Goal: Information Seeking & Learning: Learn about a topic

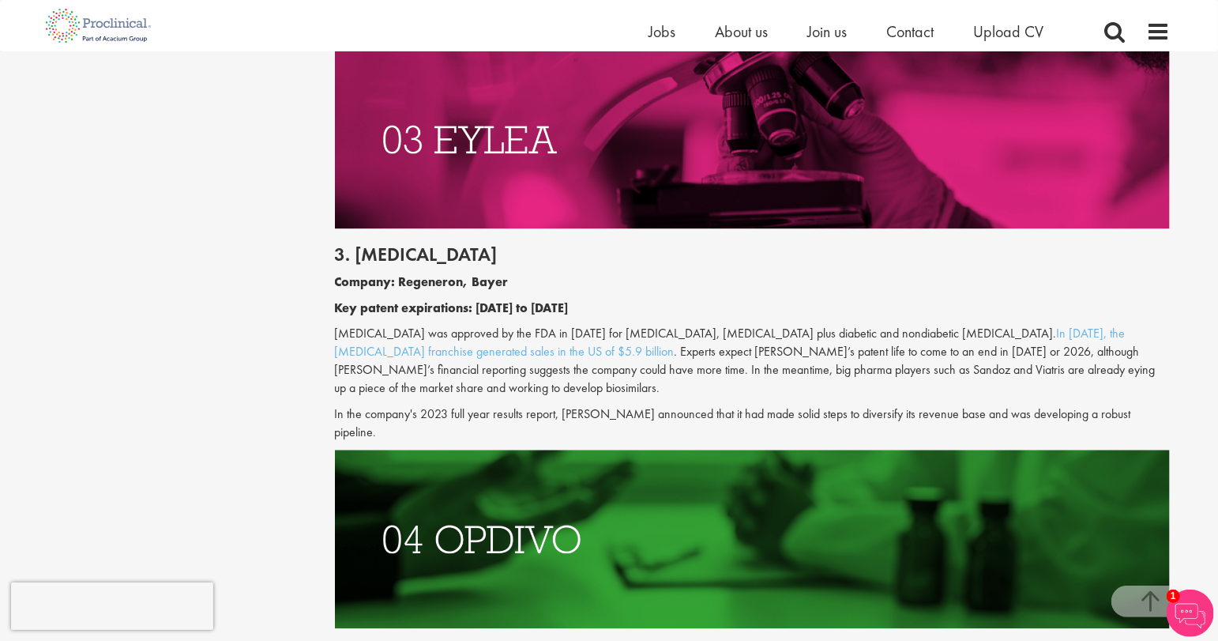
scroll to position [2211, 0]
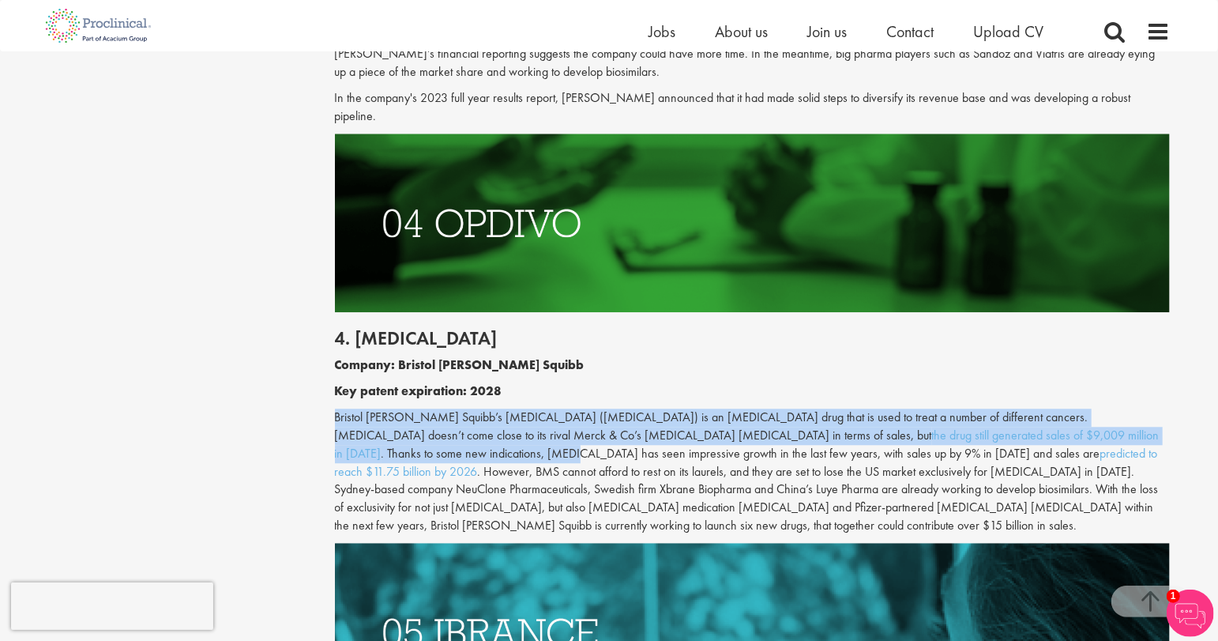
drag, startPoint x: 693, startPoint y: 381, endPoint x: 1052, endPoint y: 411, distance: 360.6
click at [1052, 411] on div "4. [MEDICAL_DATA] Company: Bristol [PERSON_NAME] Squibb Key patent expiration: …" at bounding box center [752, 427] width 859 height 231
click at [1052, 411] on p "Bristol [PERSON_NAME] Squibb’s [MEDICAL_DATA] ([MEDICAL_DATA]) is an [MEDICAL_D…" at bounding box center [753, 471] width 836 height 126
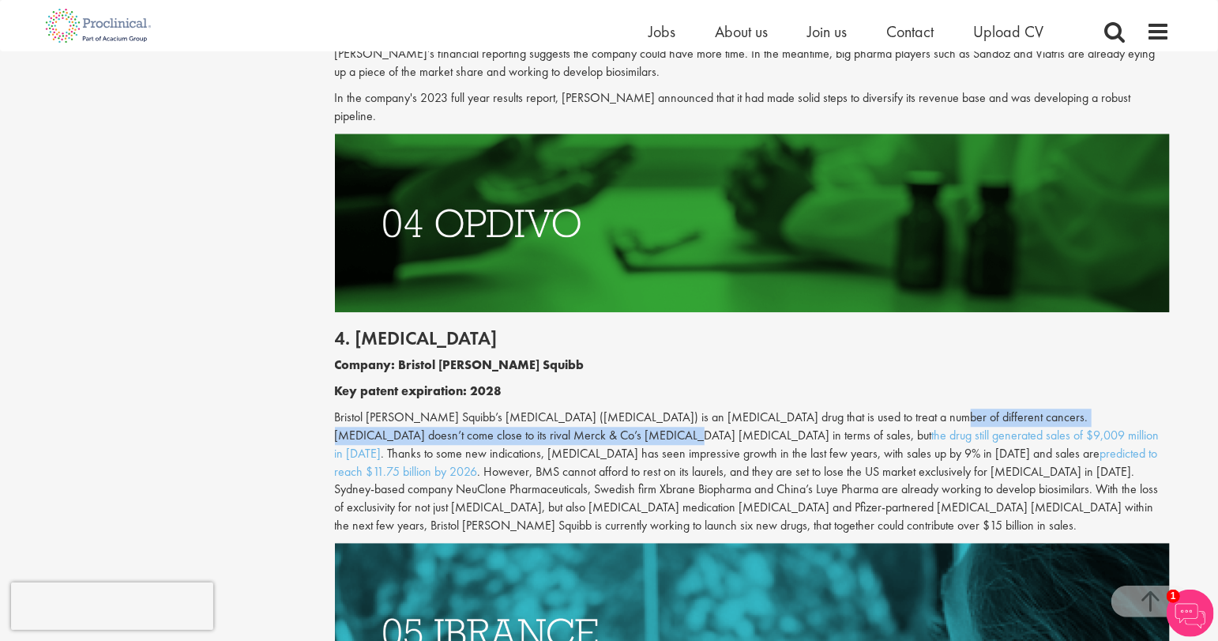
drag, startPoint x: 904, startPoint y: 389, endPoint x: 556, endPoint y: 413, distance: 348.4
click at [556, 413] on div "4. [MEDICAL_DATA] Company: Bristol [PERSON_NAME] Squibb Key patent expiration: …" at bounding box center [752, 427] width 859 height 231
click at [556, 413] on p "Bristol [PERSON_NAME] Squibb’s [MEDICAL_DATA] ([MEDICAL_DATA]) is an [MEDICAL_D…" at bounding box center [753, 471] width 836 height 126
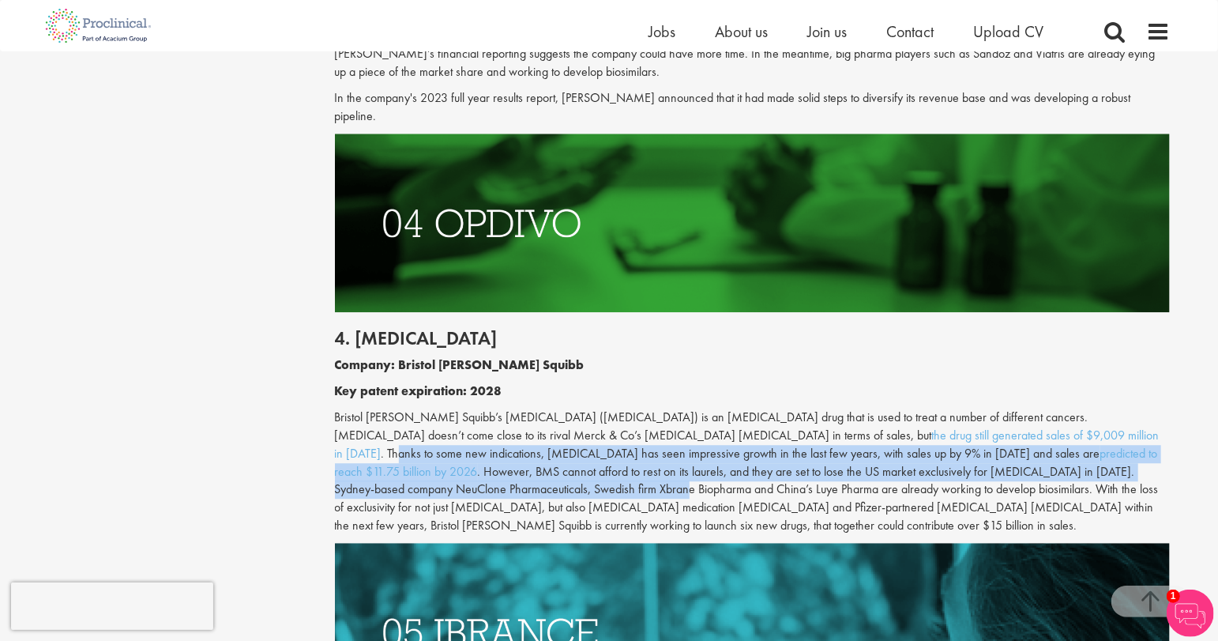
drag, startPoint x: 877, startPoint y: 416, endPoint x: 1068, endPoint y: 447, distance: 193.6
click at [1068, 447] on p "Bristol [PERSON_NAME] Squibb’s [MEDICAL_DATA] ([MEDICAL_DATA]) is an [MEDICAL_D…" at bounding box center [753, 471] width 836 height 126
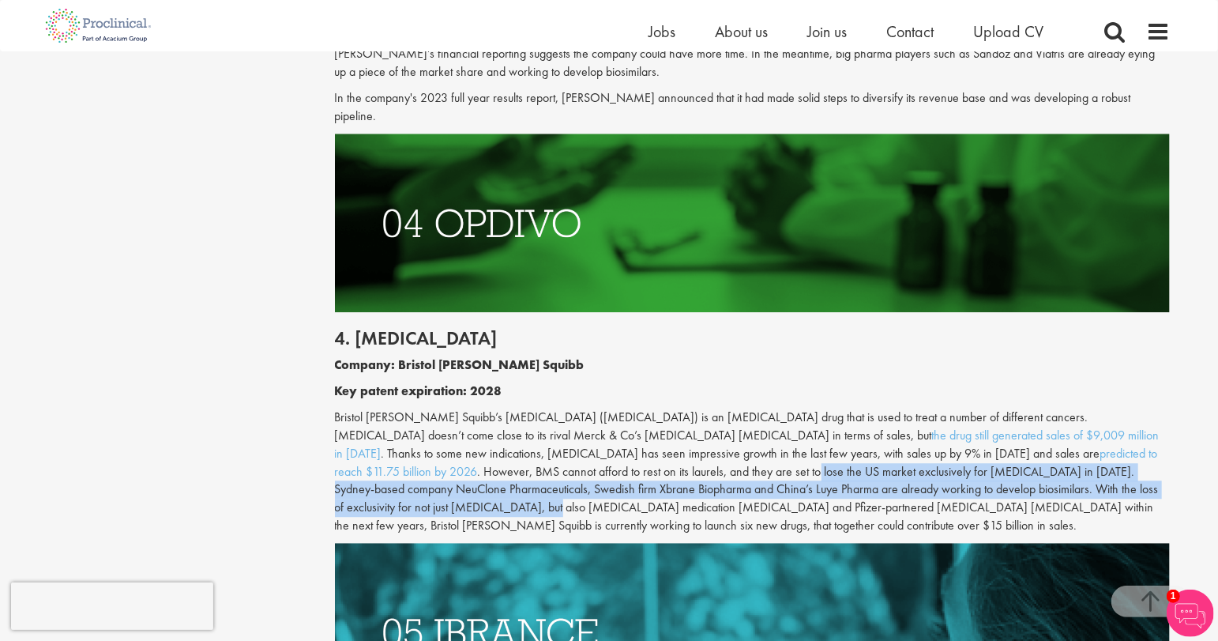
drag, startPoint x: 401, startPoint y: 454, endPoint x: 924, endPoint y: 465, distance: 523.0
click at [924, 465] on p "Bristol [PERSON_NAME] Squibb’s [MEDICAL_DATA] ([MEDICAL_DATA]) is an [MEDICAL_D…" at bounding box center [753, 471] width 836 height 126
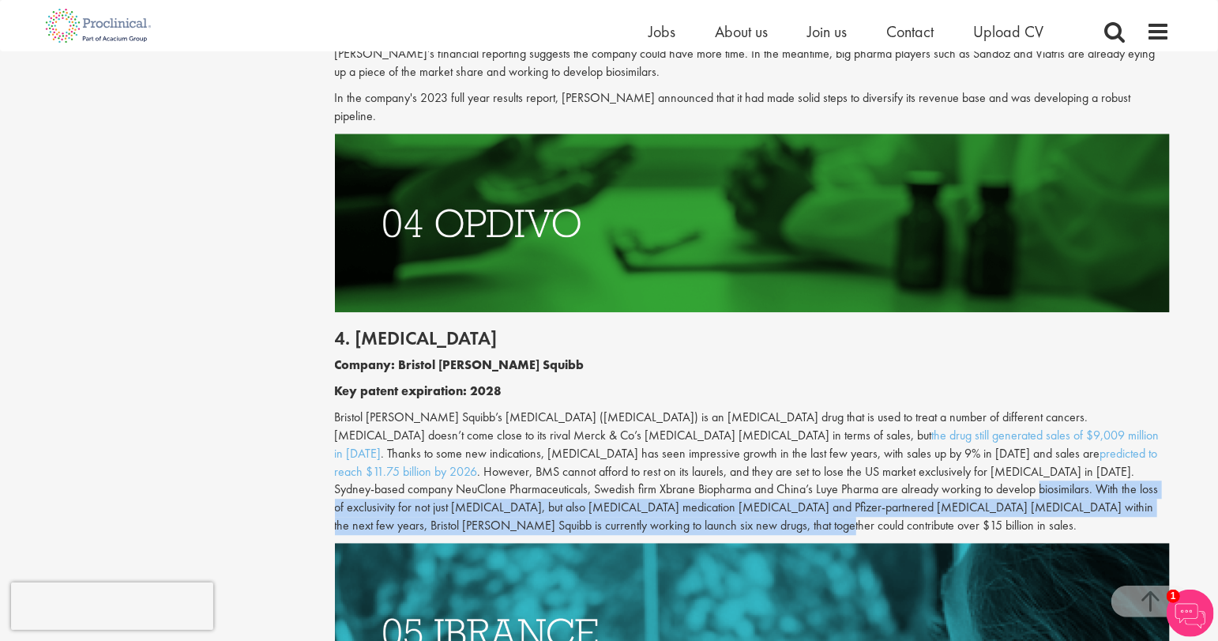
drag, startPoint x: 582, startPoint y: 468, endPoint x: 1126, endPoint y: 486, distance: 544.5
click at [1126, 486] on p "Bristol [PERSON_NAME] Squibb’s [MEDICAL_DATA] ([MEDICAL_DATA]) is an [MEDICAL_D…" at bounding box center [753, 471] width 836 height 126
drag, startPoint x: 1095, startPoint y: 486, endPoint x: 579, endPoint y: 466, distance: 516.1
click at [579, 466] on p "Bristol [PERSON_NAME] Squibb’s [MEDICAL_DATA] ([MEDICAL_DATA]) is an [MEDICAL_D…" at bounding box center [753, 471] width 836 height 126
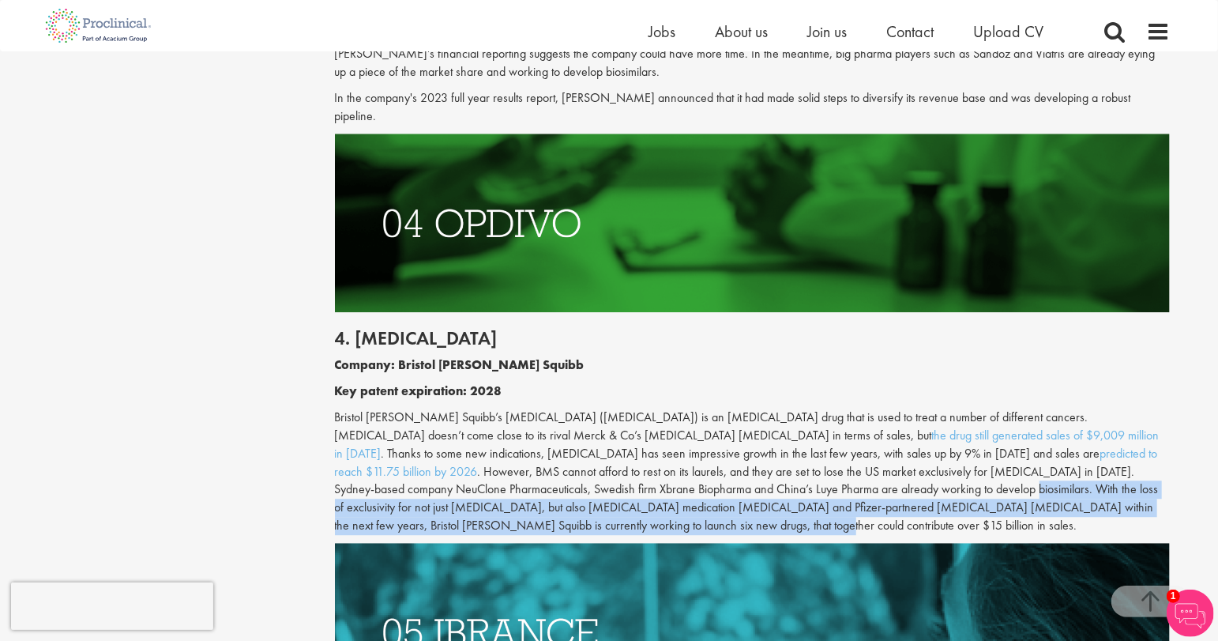
click at [579, 466] on p "Bristol [PERSON_NAME] Squibb’s [MEDICAL_DATA] ([MEDICAL_DATA]) is an [MEDICAL_D…" at bounding box center [753, 471] width 836 height 126
drag, startPoint x: 579, startPoint y: 466, endPoint x: 1117, endPoint y: 483, distance: 538.1
click at [1117, 483] on p "Bristol [PERSON_NAME] Squibb’s [MEDICAL_DATA] ([MEDICAL_DATA]) is an [MEDICAL_D…" at bounding box center [753, 471] width 836 height 126
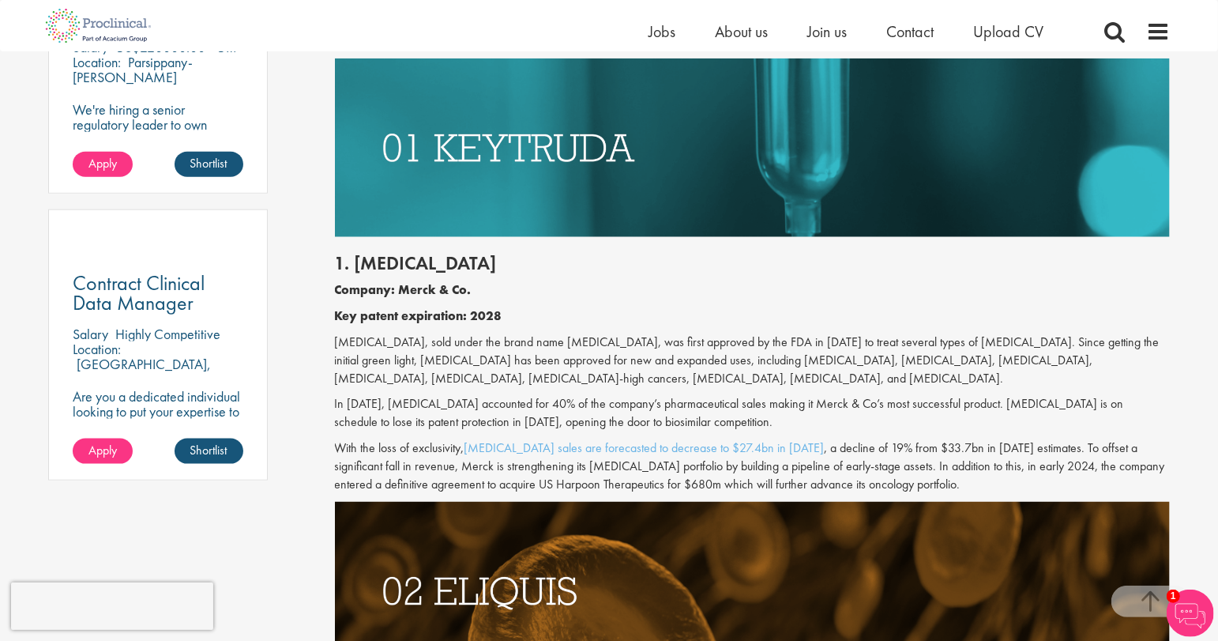
scroll to position [1026, 0]
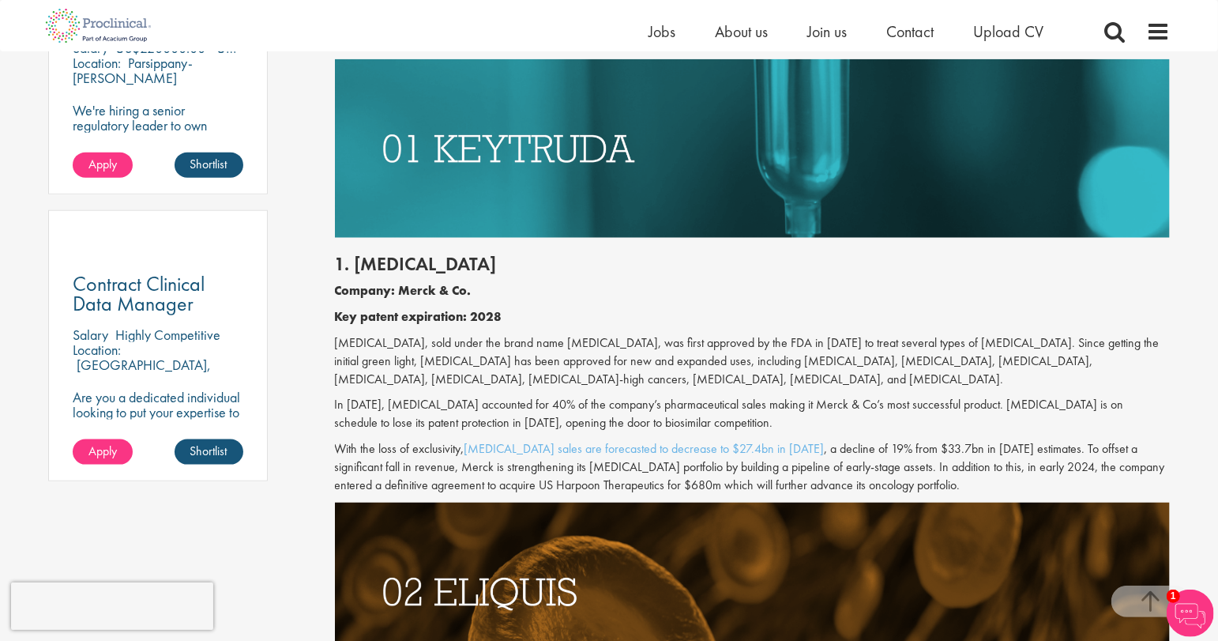
drag, startPoint x: 408, startPoint y: 339, endPoint x: 982, endPoint y: 383, distance: 575.1
click at [982, 383] on p "[MEDICAL_DATA], sold under the brand name [MEDICAL_DATA], was first approved by…" at bounding box center [753, 361] width 836 height 54
click at [981, 383] on p "[MEDICAL_DATA], sold under the brand name [MEDICAL_DATA], was first approved by…" at bounding box center [753, 361] width 836 height 54
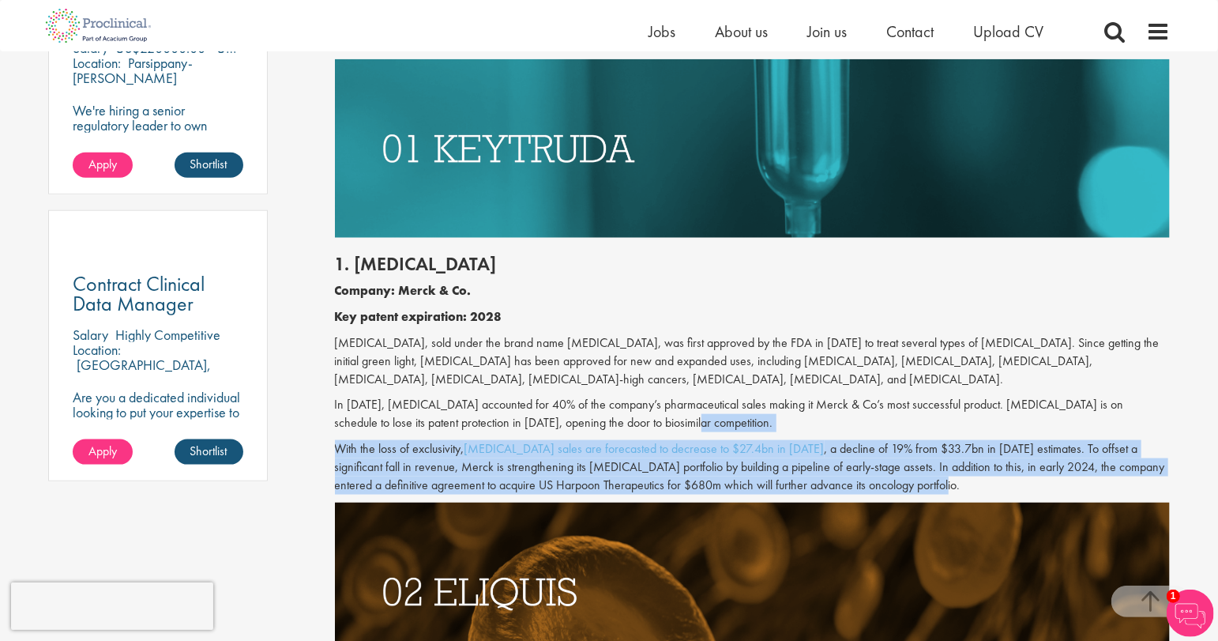
drag, startPoint x: 904, startPoint y: 417, endPoint x: 1045, endPoint y: 480, distance: 154.1
click at [1046, 480] on div "1. [MEDICAL_DATA] Company: Merck & Co. Key patent expiration: 2028 [MEDICAL_DAT…" at bounding box center [752, 370] width 859 height 265
click at [1041, 480] on p "With the loss of exclusivity, [MEDICAL_DATA] sales are forecasted to decrease t…" at bounding box center [753, 467] width 836 height 54
drag, startPoint x: 946, startPoint y: 477, endPoint x: 947, endPoint y: 427, distance: 49.8
click at [947, 427] on div "1. [MEDICAL_DATA] Company: Merck & Co. Key patent expiration: 2028 [MEDICAL_DAT…" at bounding box center [752, 370] width 859 height 265
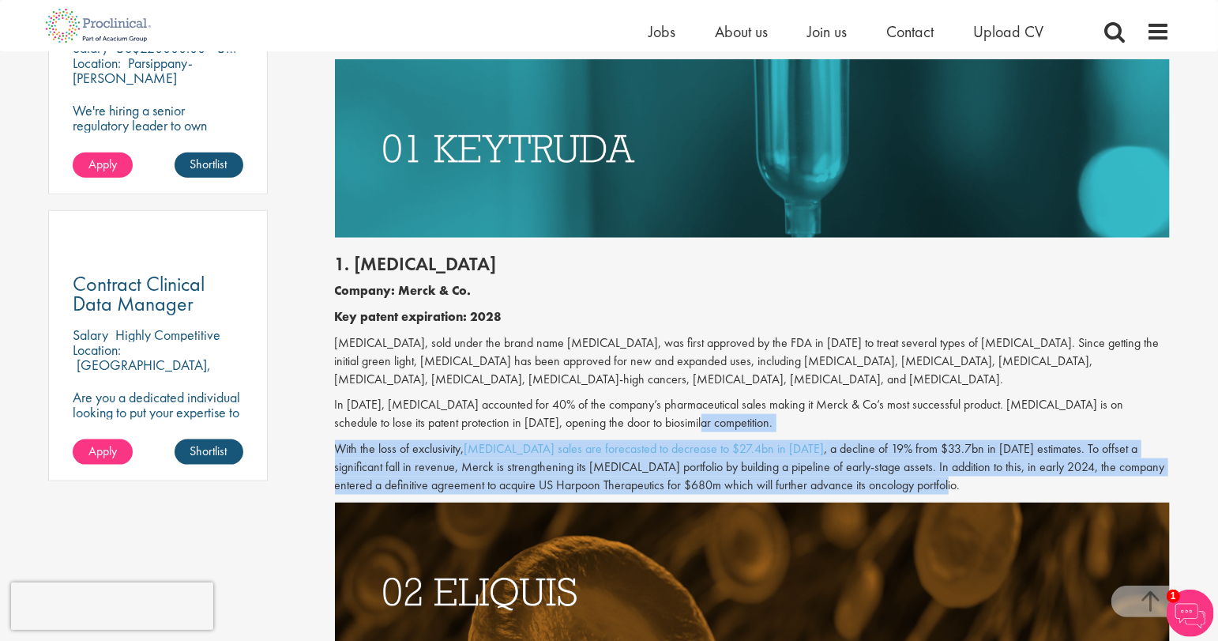
click at [947, 427] on p "In [DATE], [MEDICAL_DATA] accounted for 40% of the company’s pharmaceutical sal…" at bounding box center [753, 414] width 836 height 36
drag, startPoint x: 947, startPoint y: 427, endPoint x: 955, endPoint y: 481, distance: 54.3
click at [955, 481] on div "1. [MEDICAL_DATA] Company: Merck & Co. Key patent expiration: 2028 [MEDICAL_DAT…" at bounding box center [752, 370] width 859 height 265
click at [955, 481] on p "With the loss of exclusivity, [MEDICAL_DATA] sales are forecasted to decrease t…" at bounding box center [753, 467] width 836 height 54
drag, startPoint x: 902, startPoint y: 426, endPoint x: 931, endPoint y: 482, distance: 62.5
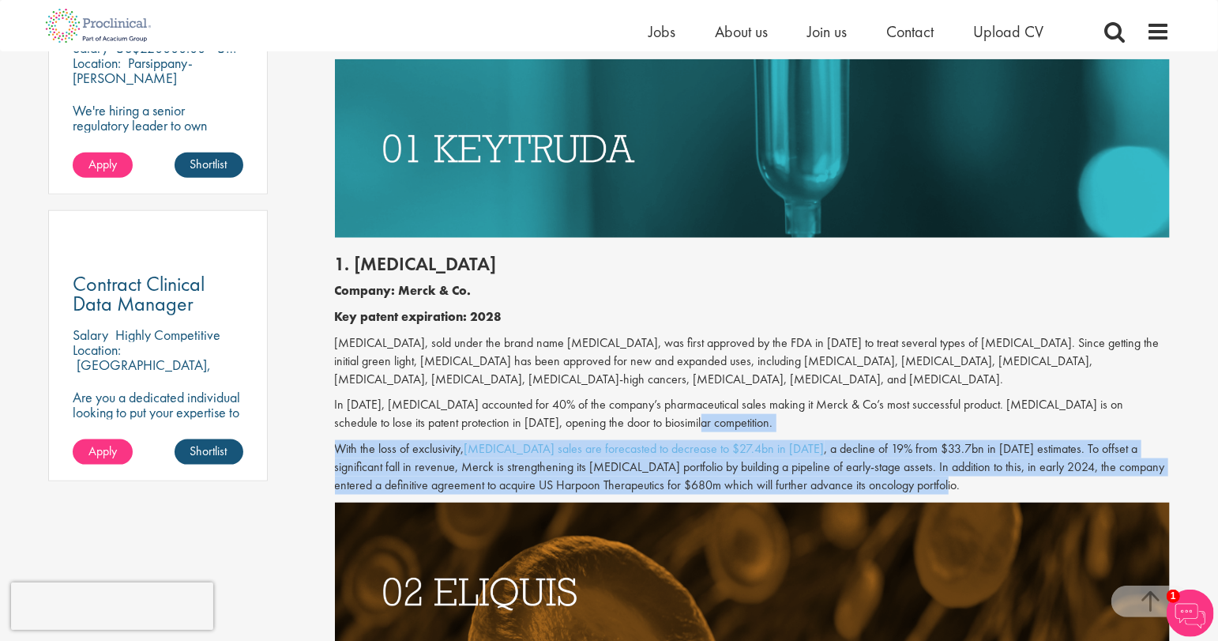
click at [931, 482] on div "1. [MEDICAL_DATA] Company: Merck & Co. Key patent expiration: 2028 [MEDICAL_DAT…" at bounding box center [752, 370] width 859 height 265
click at [931, 482] on p "With the loss of exclusivity, [MEDICAL_DATA] sales are forecasted to decrease t…" at bounding box center [753, 467] width 836 height 54
drag, startPoint x: 914, startPoint y: 488, endPoint x: 911, endPoint y: 427, distance: 60.9
click at [911, 427] on div "1. [MEDICAL_DATA] Company: Merck & Co. Key patent expiration: 2028 [MEDICAL_DAT…" at bounding box center [752, 370] width 859 height 265
click at [911, 427] on p "In [DATE], [MEDICAL_DATA] accounted for 40% of the company’s pharmaceutical sal…" at bounding box center [753, 414] width 836 height 36
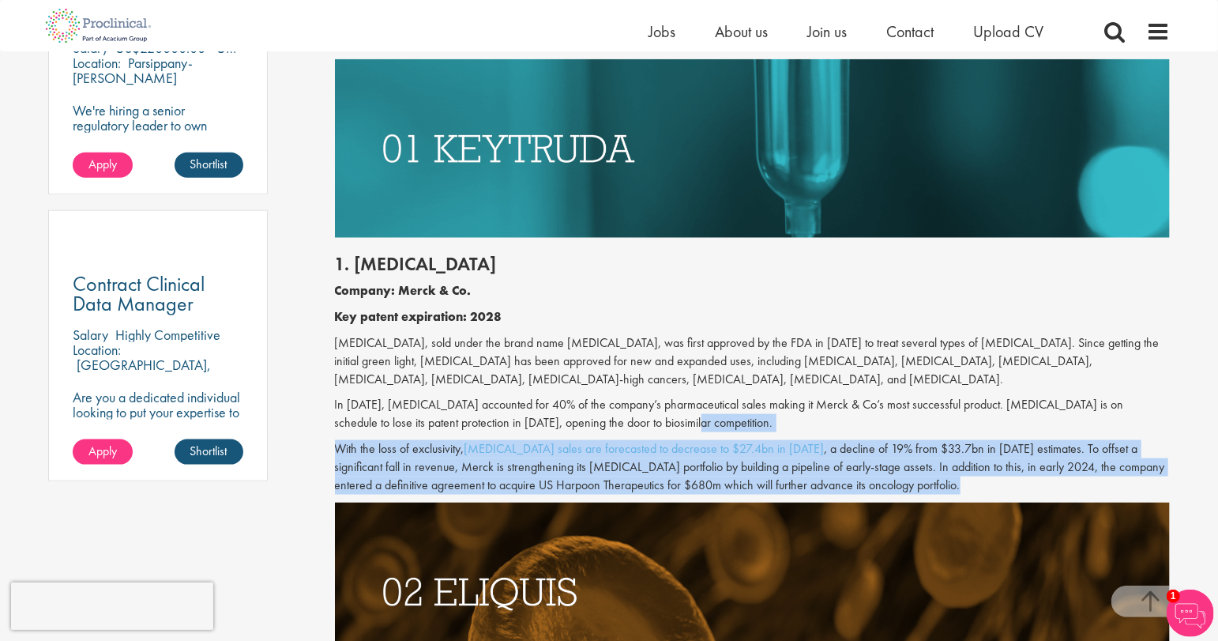
drag, startPoint x: 911, startPoint y: 427, endPoint x: 917, endPoint y: 483, distance: 56.4
click at [917, 483] on div "1. [MEDICAL_DATA] Company: Merck & Co. Key patent expiration: 2028 [MEDICAL_DAT…" at bounding box center [752, 370] width 859 height 265
click at [917, 483] on p "With the loss of exclusivity, [MEDICAL_DATA] sales are forecasted to decrease t…" at bounding box center [753, 467] width 836 height 54
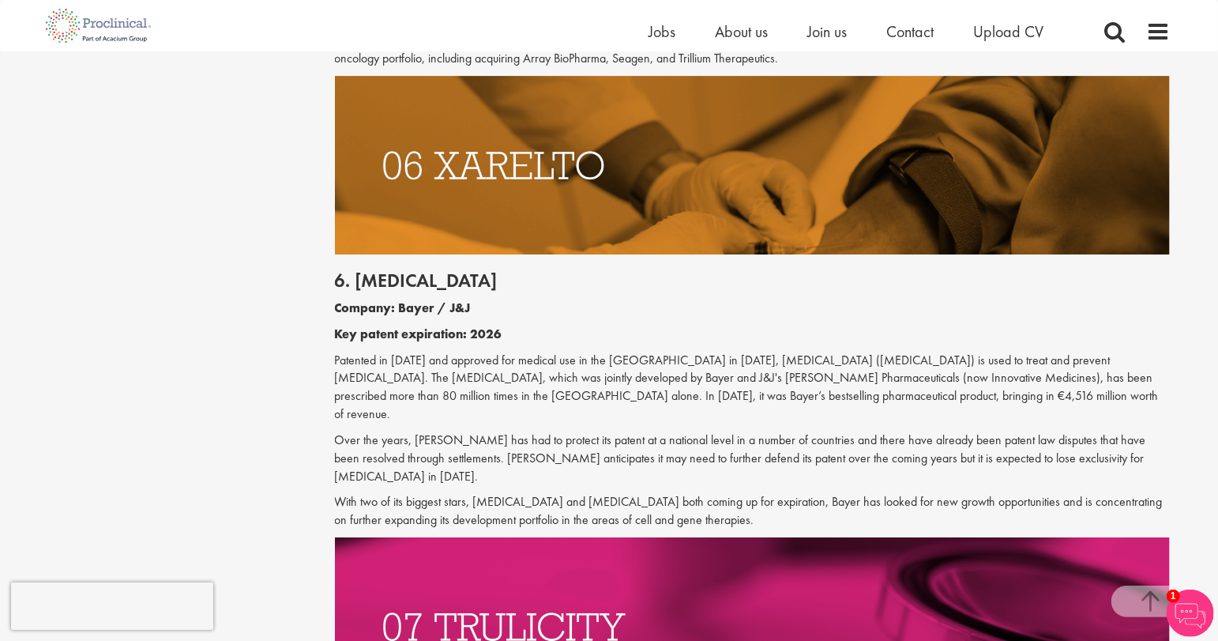
scroll to position [3159, 0]
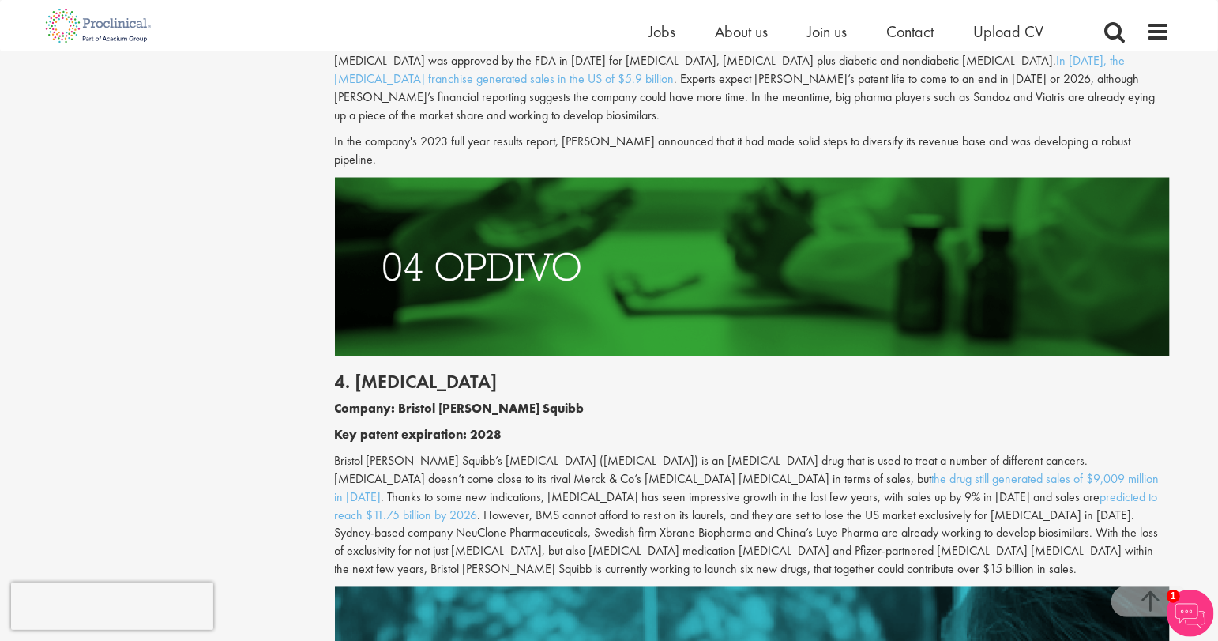
scroll to position [0, 0]
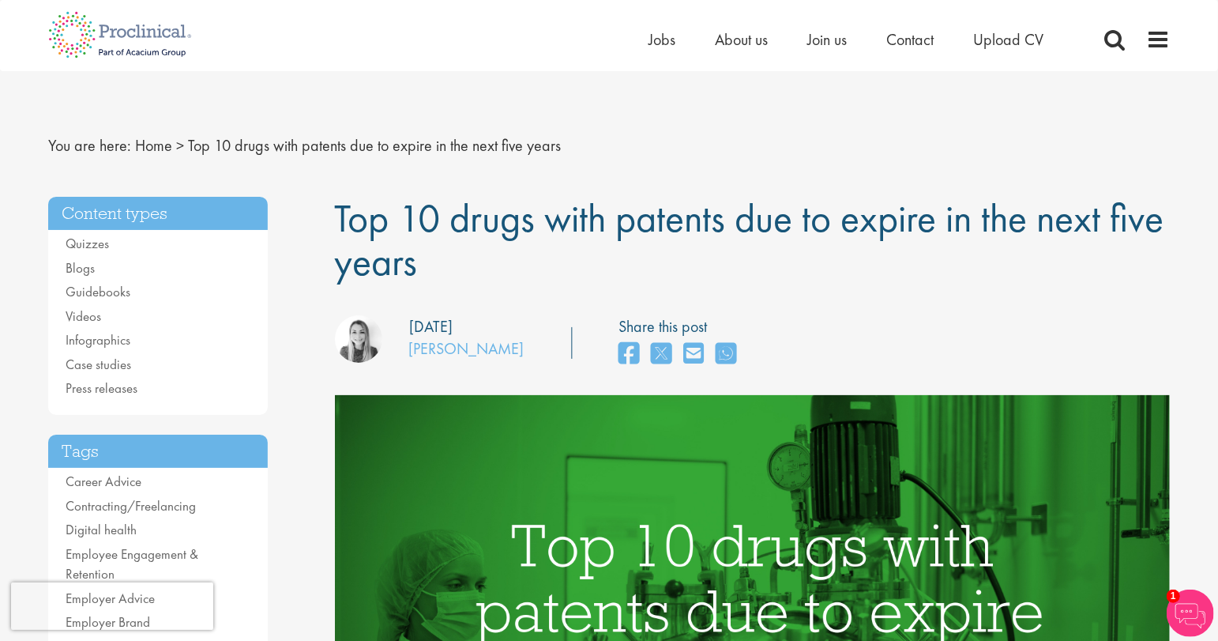
drag, startPoint x: 252, startPoint y: 404, endPoint x: 306, endPoint y: 32, distance: 376.6
click at [136, 48] on img at bounding box center [119, 35] width 167 height 70
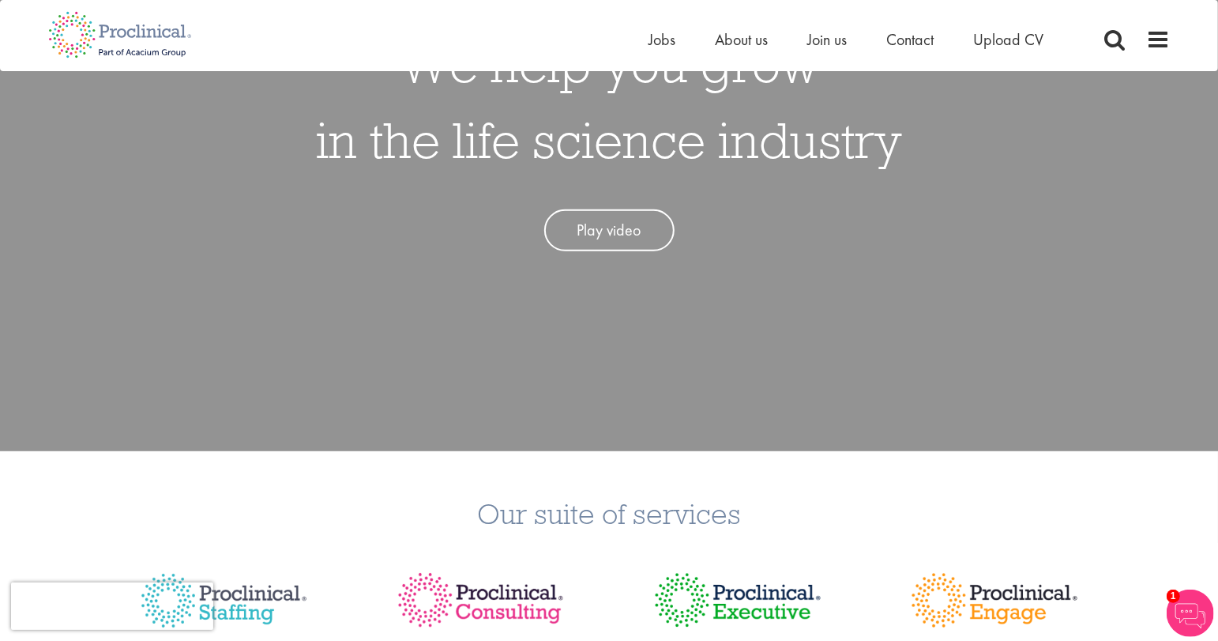
scroll to position [631, 0]
